Goal: Find specific page/section: Find specific page/section

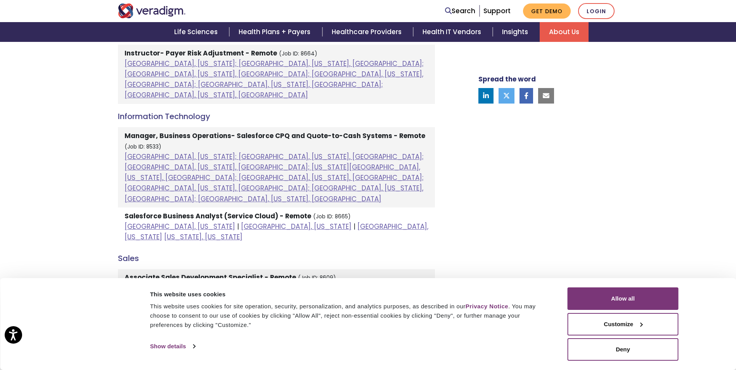
scroll to position [467, 0]
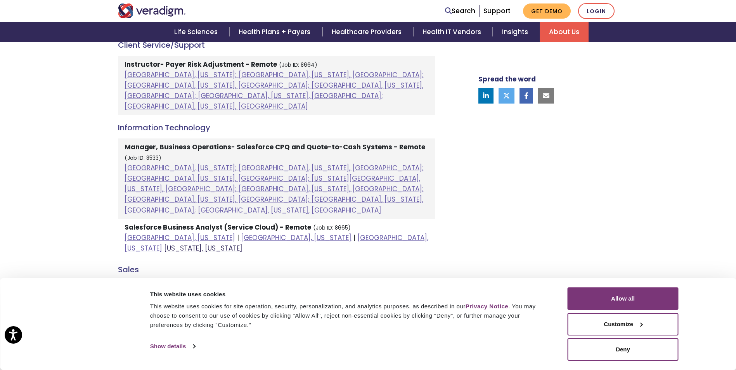
click at [243, 244] on link "[US_STATE], [US_STATE]" at bounding box center [203, 248] width 78 height 9
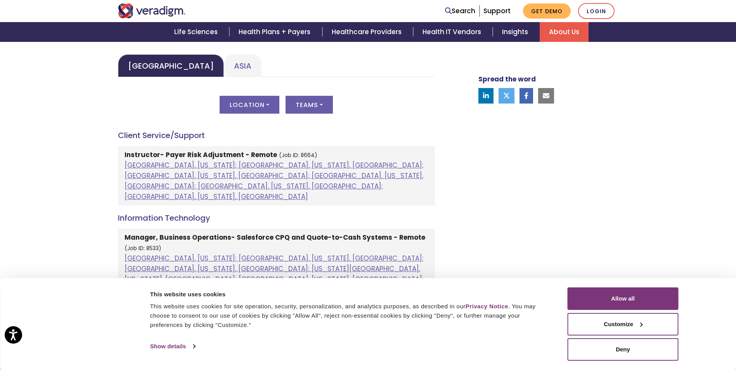
scroll to position [389, 0]
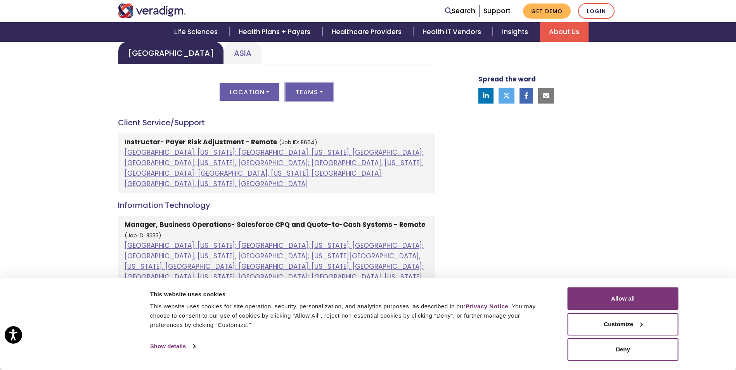
click at [319, 89] on button "Teams" at bounding box center [309, 92] width 47 height 18
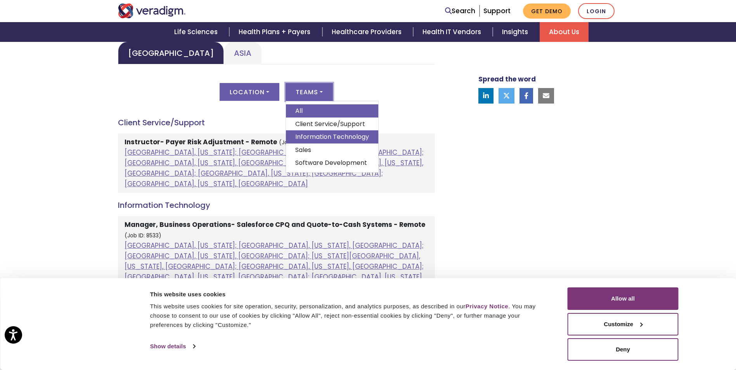
click at [325, 135] on link "Information Technology" at bounding box center [332, 136] width 92 height 13
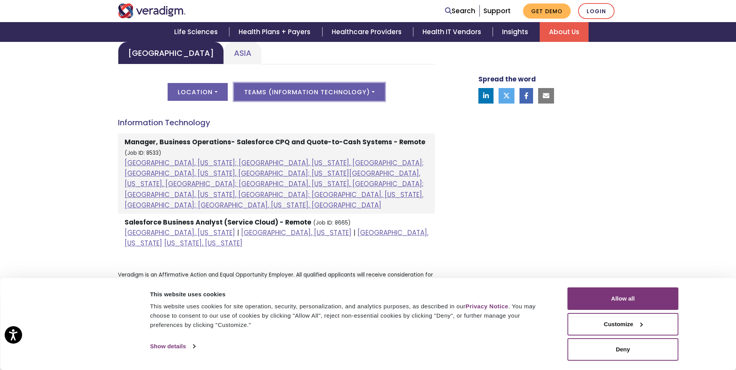
click at [377, 91] on button "Teams ( Information Technology )" at bounding box center [309, 92] width 151 height 18
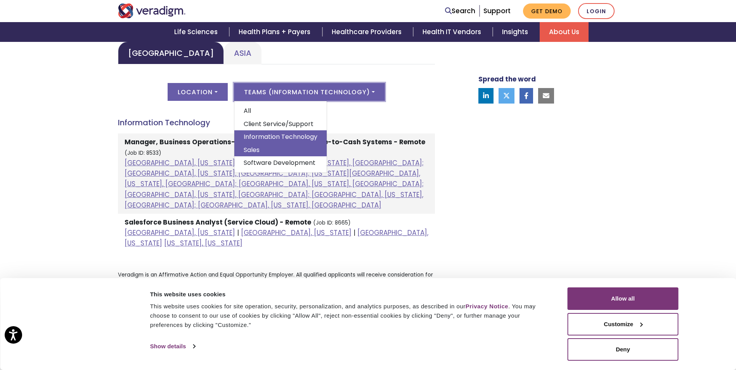
click at [253, 149] on link "Sales" at bounding box center [280, 150] width 92 height 13
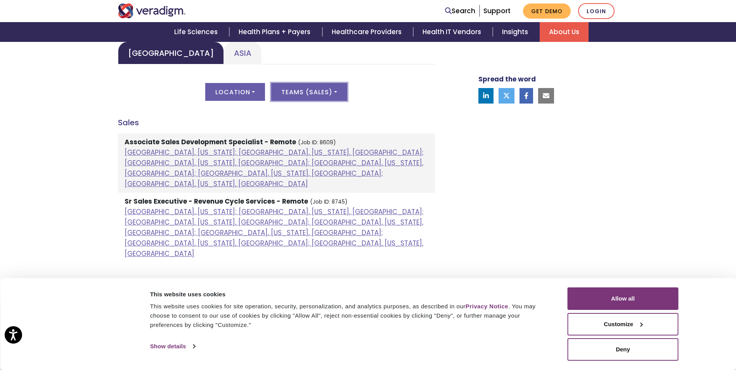
click at [339, 90] on button "Teams ( Sales )" at bounding box center [309, 92] width 76 height 18
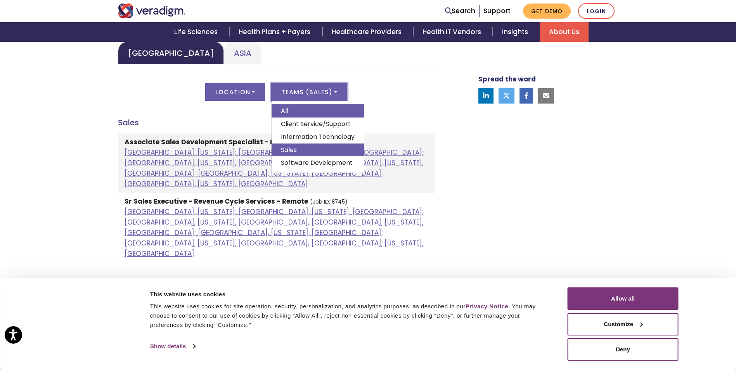
click at [296, 110] on link "All" at bounding box center [318, 110] width 92 height 13
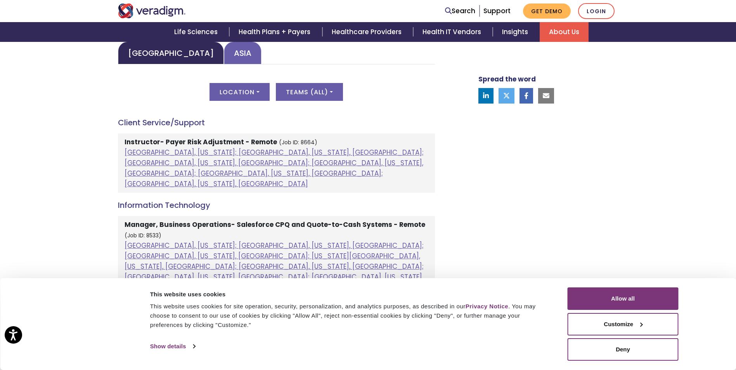
click at [224, 54] on link "Asia" at bounding box center [243, 53] width 38 height 23
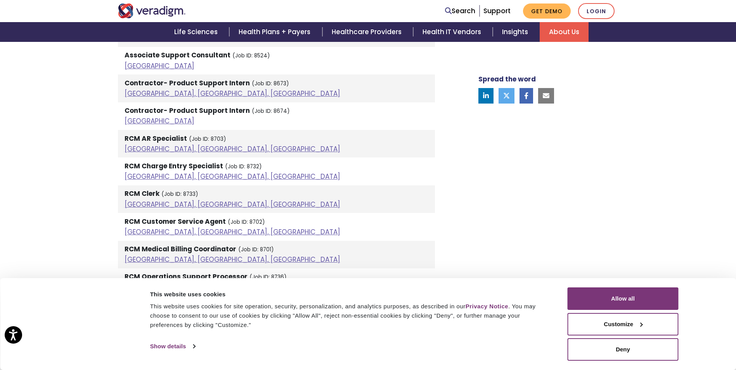
scroll to position [700, 0]
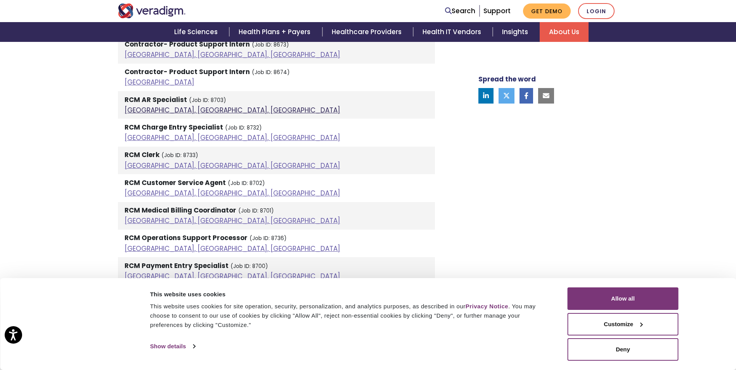
click at [143, 111] on link "[GEOGRAPHIC_DATA], [GEOGRAPHIC_DATA], [GEOGRAPHIC_DATA]" at bounding box center [233, 110] width 216 height 9
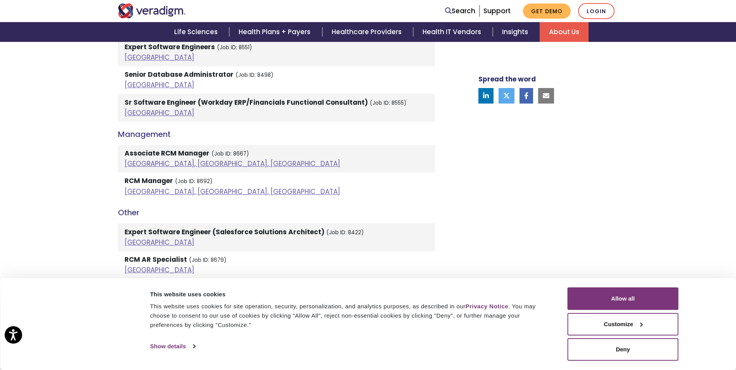
scroll to position [1321, 0]
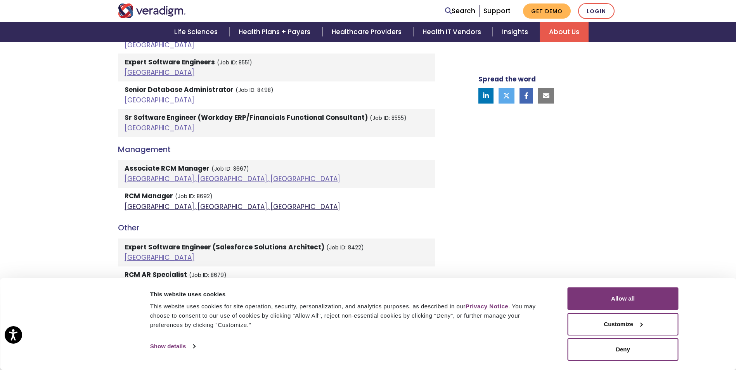
click at [152, 202] on link "[GEOGRAPHIC_DATA], [GEOGRAPHIC_DATA], [GEOGRAPHIC_DATA]" at bounding box center [233, 206] width 216 height 9
